Goal: Find specific fact: Find specific fact

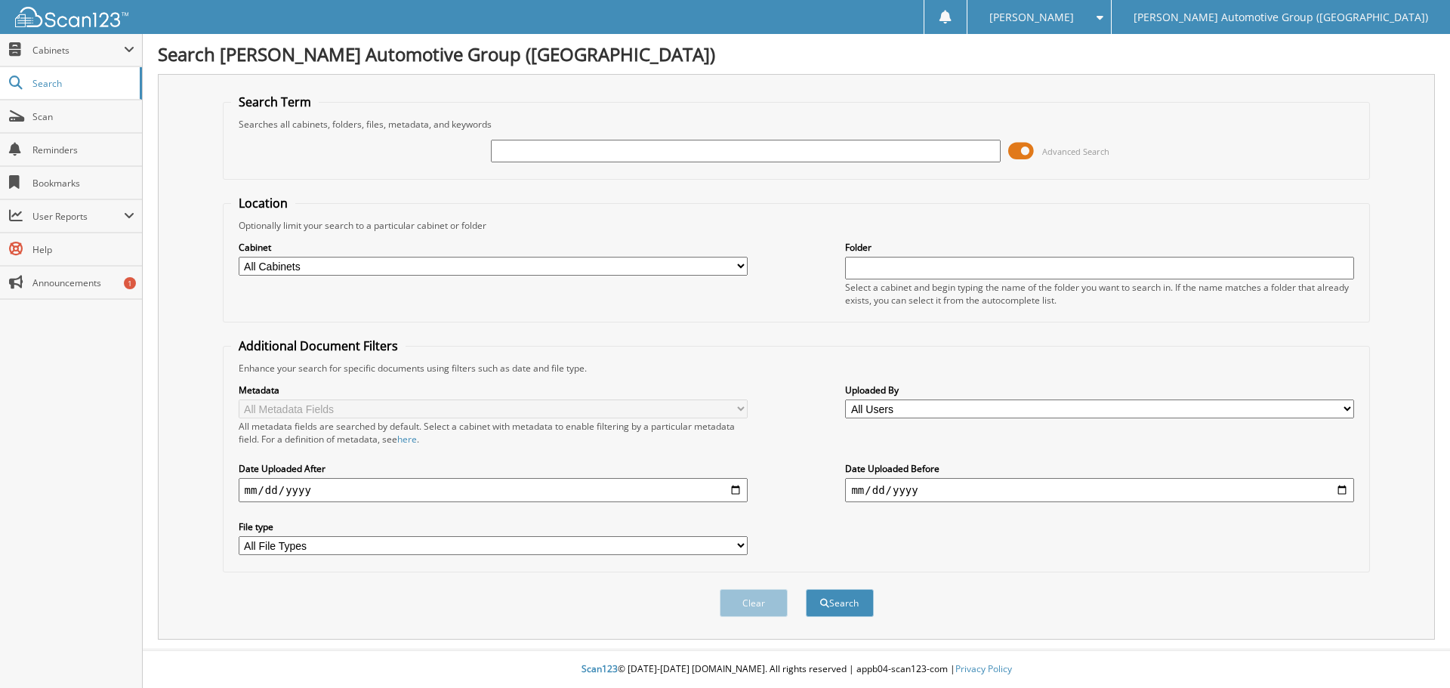
click at [533, 154] on input "text" at bounding box center [745, 151] width 509 height 23
type input "351358"
click at [806, 589] on button "Search" at bounding box center [840, 603] width 68 height 28
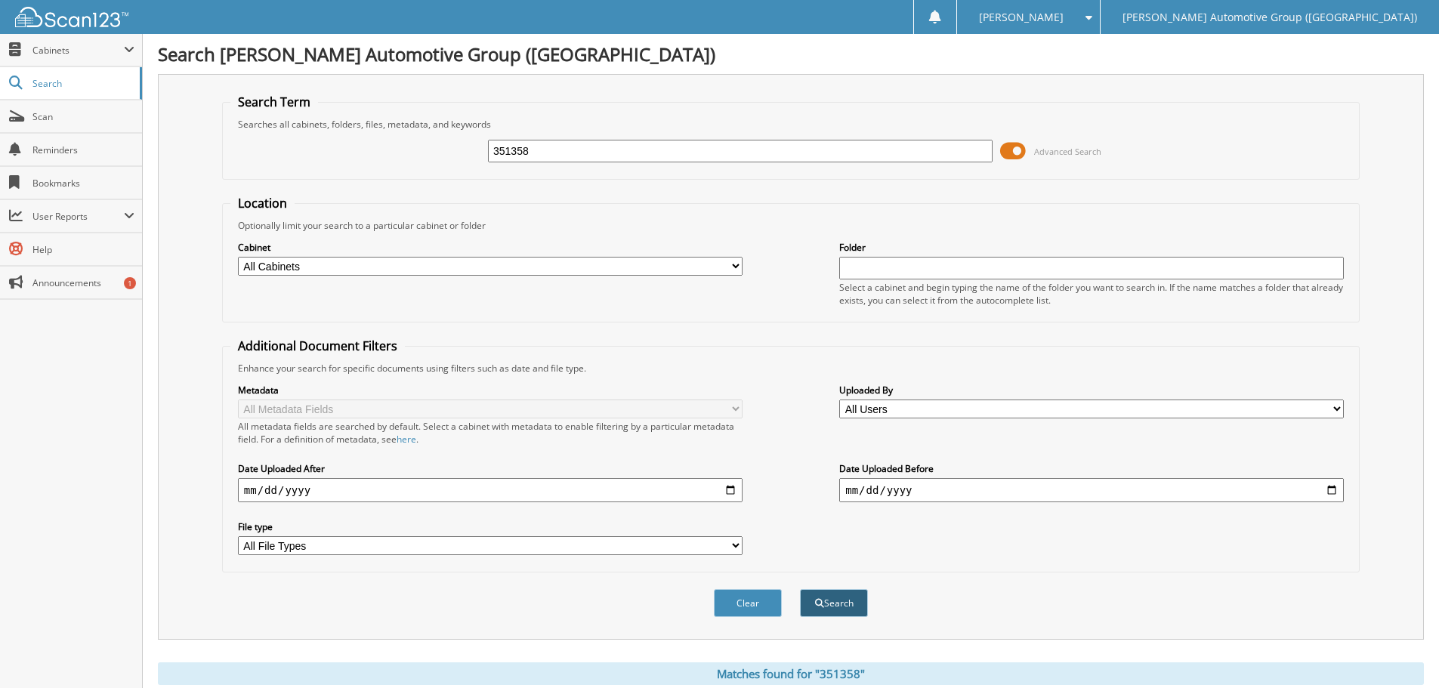
click at [825, 600] on button "Search" at bounding box center [834, 603] width 68 height 28
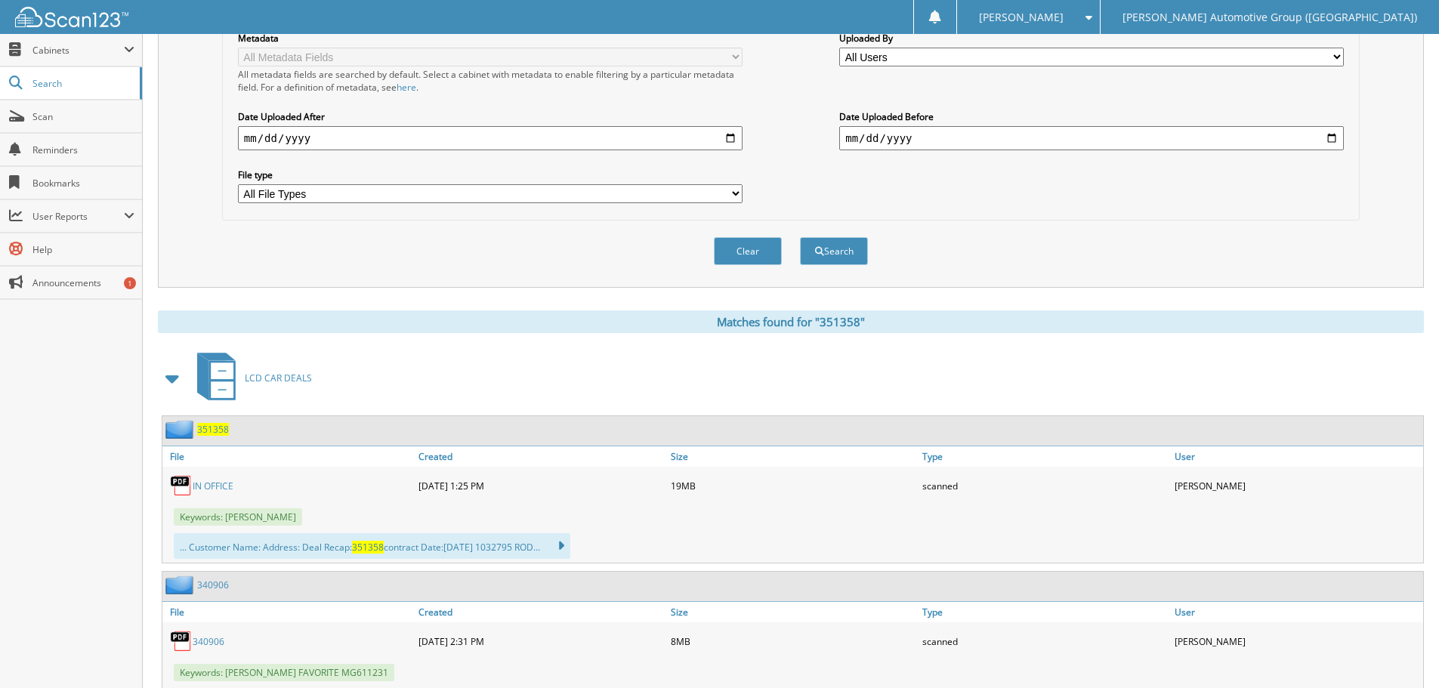
scroll to position [378, 0]
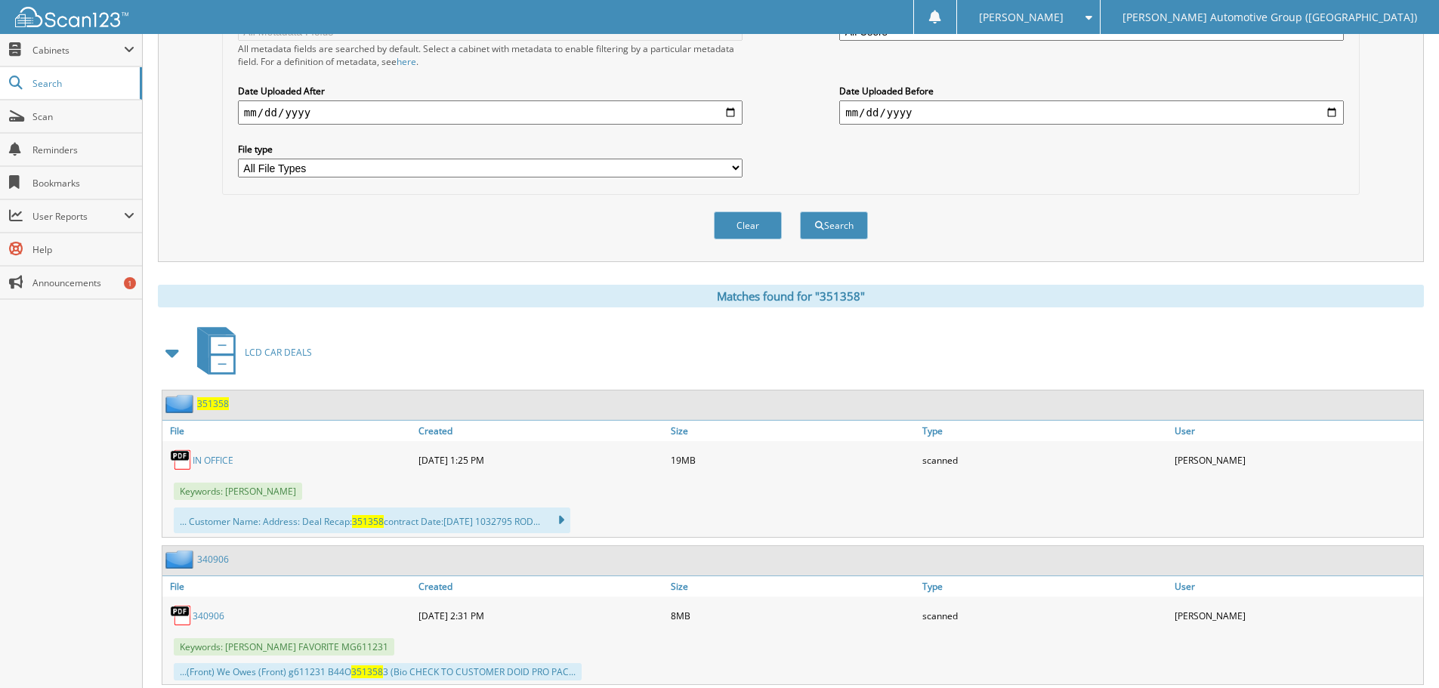
click at [227, 461] on link "IN OFFICE" at bounding box center [213, 460] width 41 height 13
